Goal: Check status: Check status

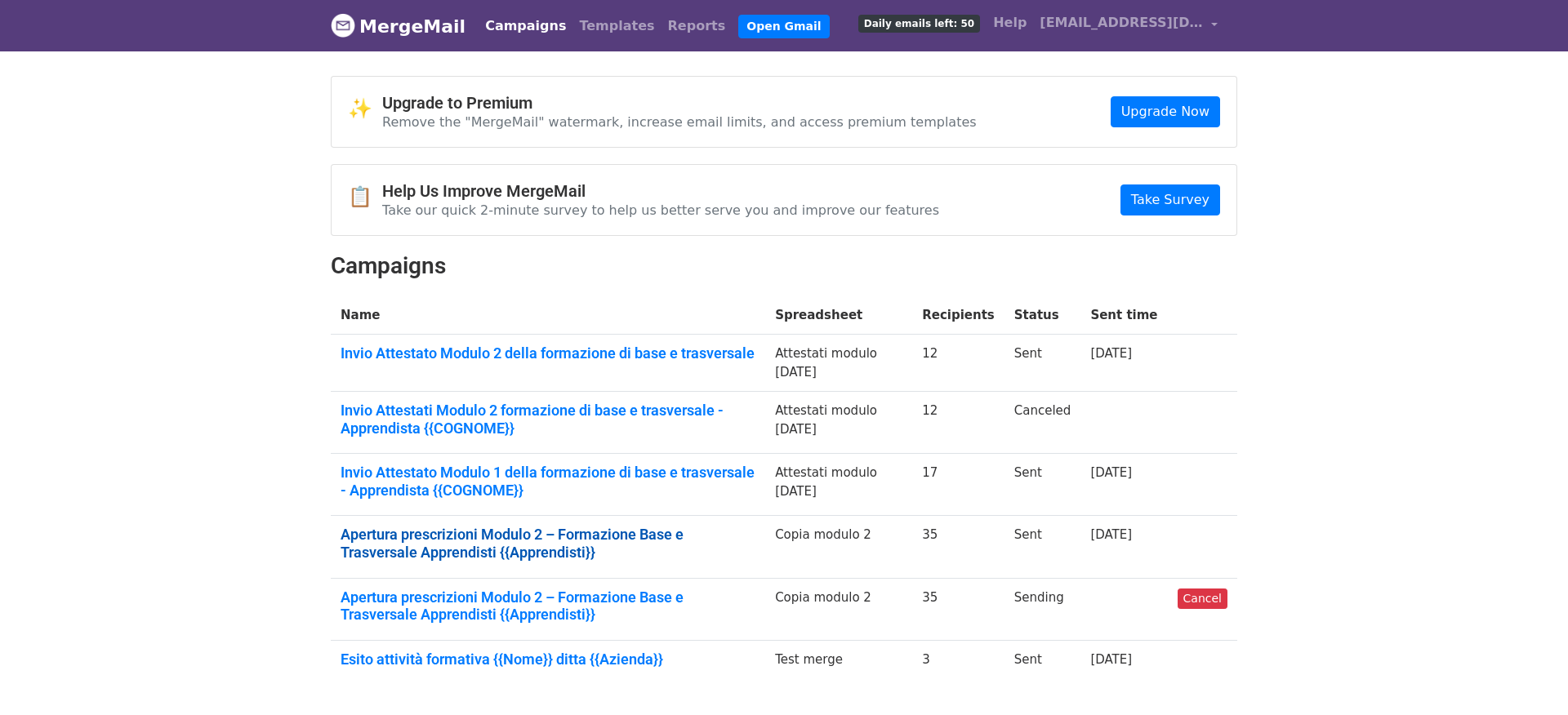
click at [607, 540] on link "Apertura prescrizioni Modulo 2 – Formazione Base e Trasversale Apprendisti {{Ap…" at bounding box center [548, 544] width 415 height 35
